Goal: Information Seeking & Learning: Learn about a topic

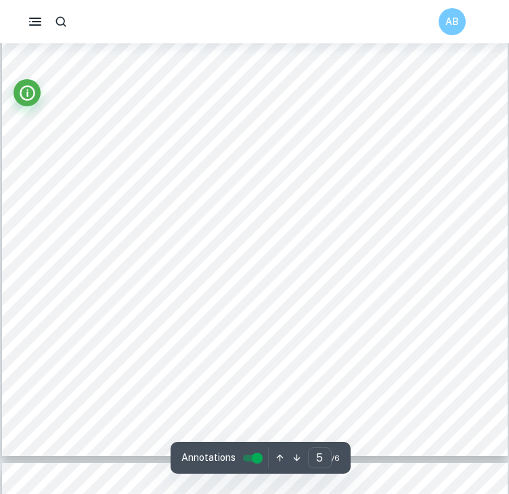
scroll to position [3063, 0]
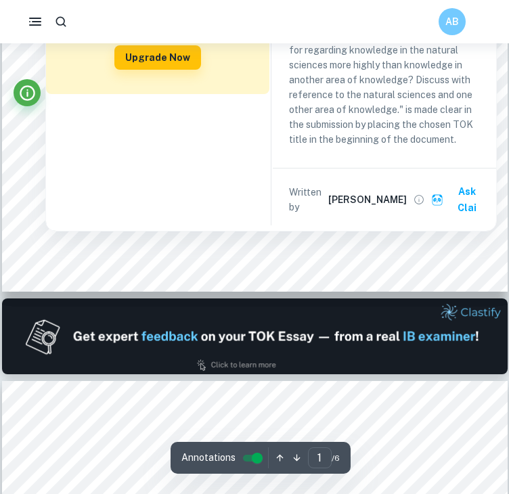
type input "2"
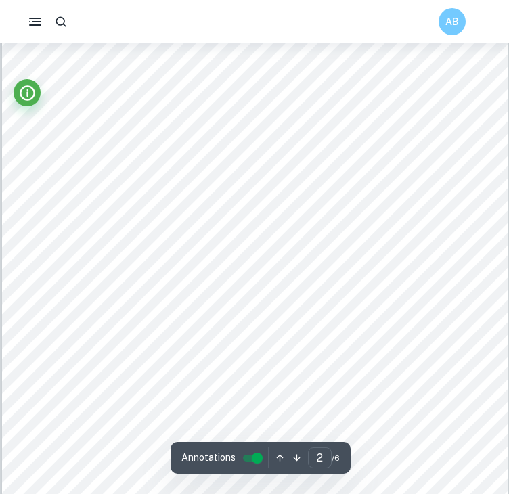
scroll to position [803, 0]
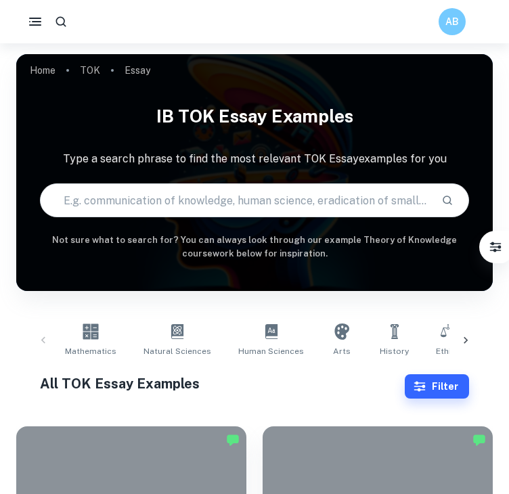
scroll to position [3955, 0]
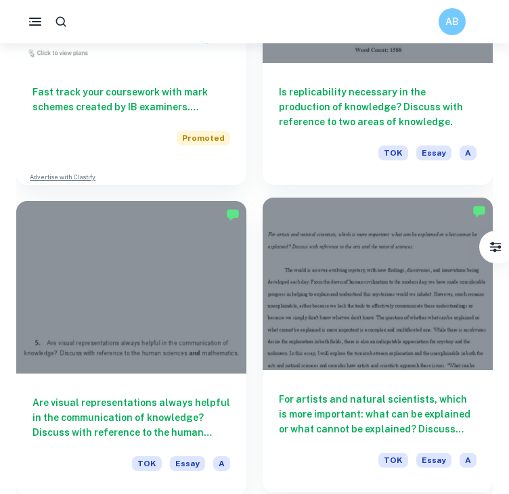
click at [311, 404] on h6 "For artists and natural scientists, which is more important: what can be explai…" at bounding box center [378, 414] width 198 height 45
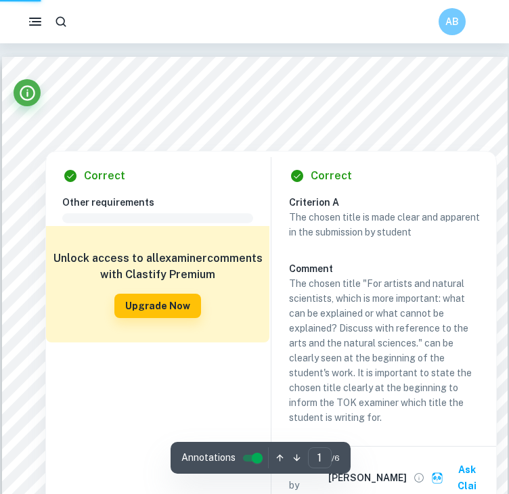
type input "6"
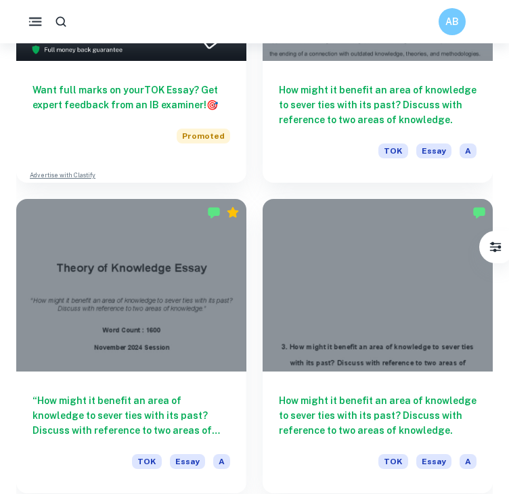
scroll to position [850, 0]
